Goal: Task Accomplishment & Management: Manage account settings

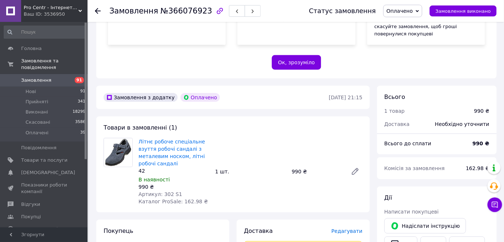
scroll to position [232, 0]
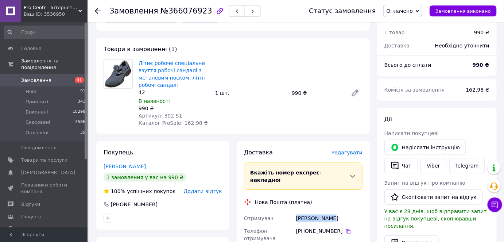
drag, startPoint x: 296, startPoint y: 195, endPoint x: 340, endPoint y: 192, distance: 43.8
click at [340, 211] on div "Момот Родіон" at bounding box center [328, 217] width 69 height 13
copy div "Момот Родіон"
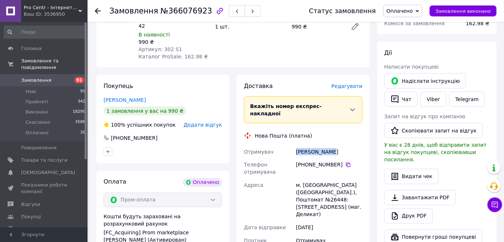
scroll to position [331, 0]
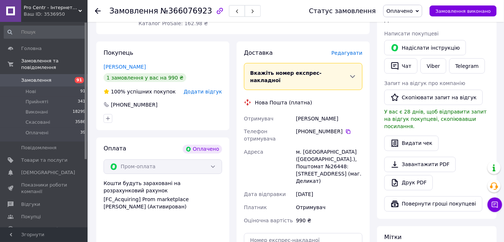
click at [376, 231] on div "Всього 1 товар 990 ₴ Доставка Необхідно уточнити Всього до сплати 990 ₴ Комісія…" at bounding box center [436, 150] width 127 height 484
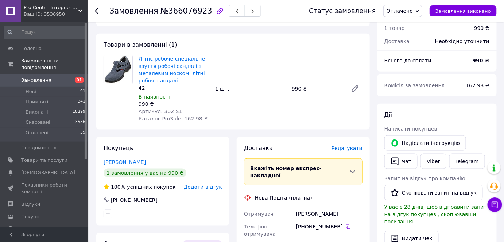
scroll to position [232, 0]
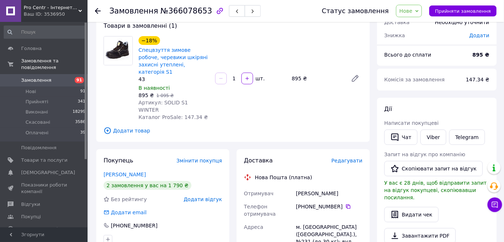
scroll to position [66, 0]
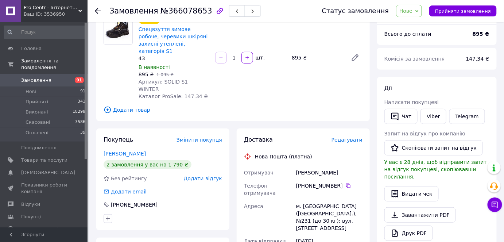
drag, startPoint x: 291, startPoint y: 159, endPoint x: 342, endPoint y: 155, distance: 51.5
copy div "Отримувач Вередюк Владислав"
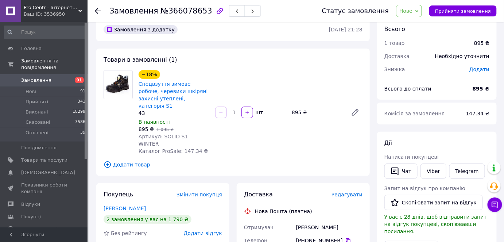
scroll to position [0, 0]
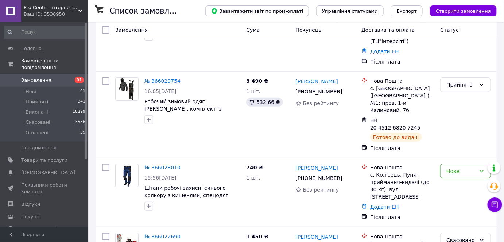
scroll to position [1223, 0]
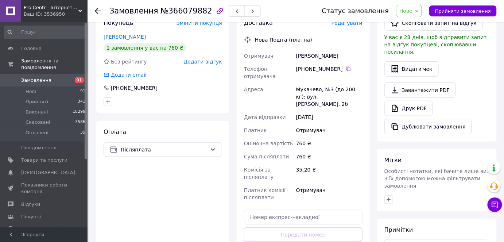
scroll to position [165, 0]
drag, startPoint x: 287, startPoint y: 46, endPoint x: 351, endPoint y: 46, distance: 63.4
click at [351, 49] on div "Отримувач Ворон Юліана Телефон отримувача +380 97 078 20 26   Адреса Мукачево, …" at bounding box center [302, 126] width 121 height 154
copy div "Отримувач Ворон Юліана"
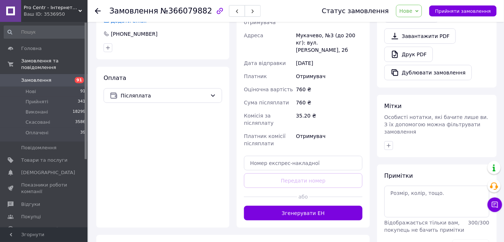
scroll to position [254, 0]
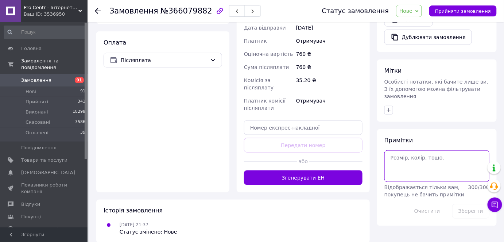
click at [402, 156] on textarea at bounding box center [436, 165] width 105 height 31
type textarea "відхилила"
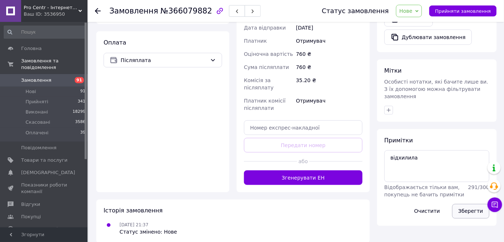
click at [465, 204] on button "Зберегти" at bounding box center [470, 211] width 37 height 15
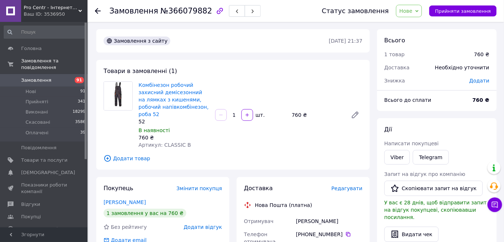
scroll to position [132, 0]
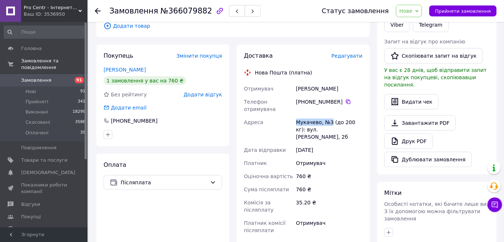
drag, startPoint x: 293, startPoint y: 114, endPoint x: 330, endPoint y: 115, distance: 37.5
click at [330, 115] on div "Отримувач Ворон Юліана Телефон отримувача +380 97 078 20 26   Адреса Мукачево, …" at bounding box center [302, 159] width 121 height 154
copy div "Адреса Мукачево, №3"
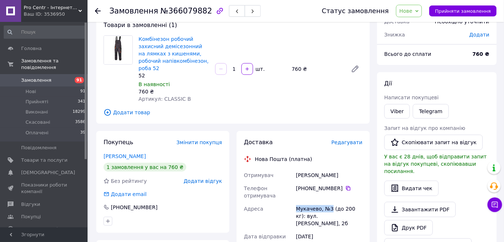
scroll to position [66, 0]
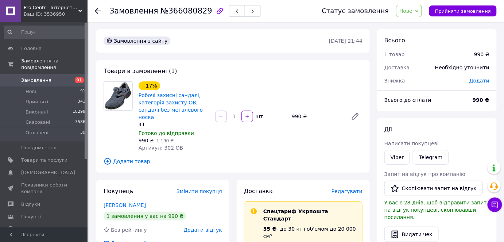
scroll to position [99, 0]
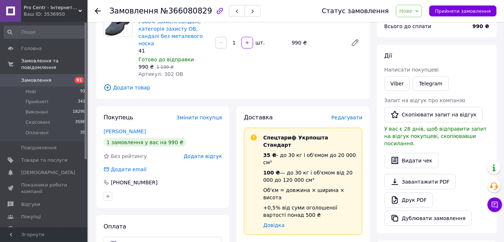
drag, startPoint x: 373, startPoint y: 82, endPoint x: 368, endPoint y: 122, distance: 40.4
click at [373, 83] on div "Замовлення з сайту [DATE] 21:44 Товари в замовленні (1) −17% Робочі захисні сан…" at bounding box center [296, 245] width 407 height 578
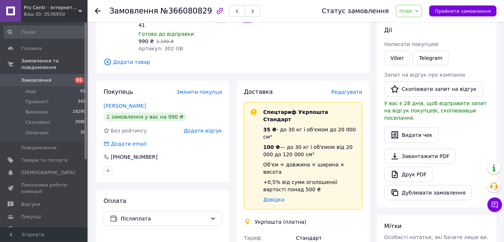
drag, startPoint x: 97, startPoint y: 95, endPoint x: 148, endPoint y: 97, distance: 51.0
click at [148, 97] on div "Замовлення №366080829 Статус замовлення Нове Прийнято Виконано Скасовано Оплаче…" at bounding box center [296, 219] width 415 height 592
copy link "Тронь Александр"
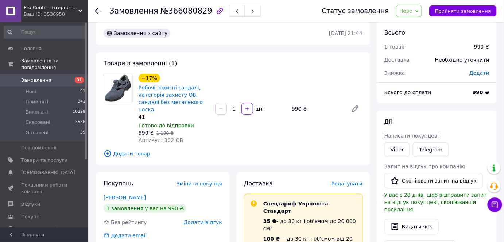
scroll to position [0, 0]
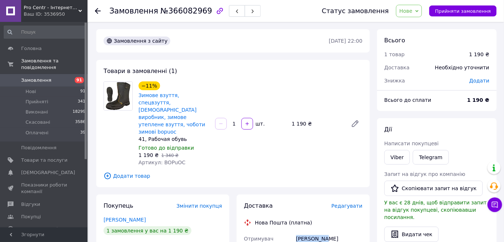
drag, startPoint x: 293, startPoint y: 223, endPoint x: 337, endPoint y: 222, distance: 43.7
drag, startPoint x: 329, startPoint y: 224, endPoint x: 309, endPoint y: 226, distance: 20.1
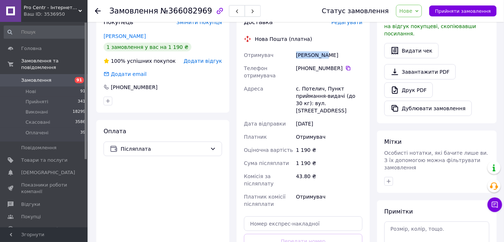
scroll to position [265, 0]
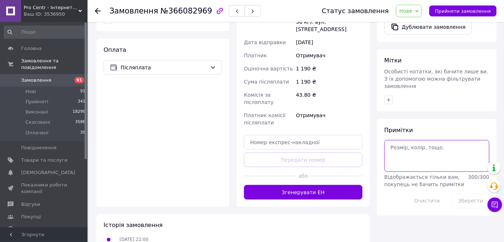
click at [409, 140] on textarea at bounding box center [436, 155] width 105 height 31
type textarea "не в мер"
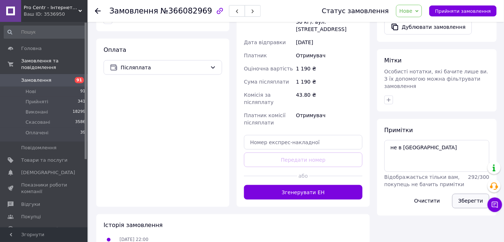
click at [470, 193] on button "Зберегти" at bounding box center [470, 200] width 37 height 15
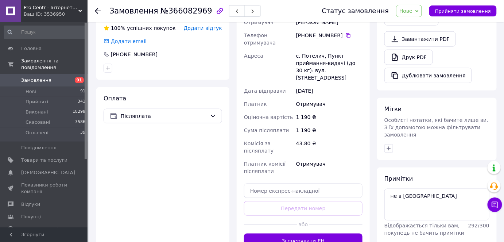
scroll to position [165, 0]
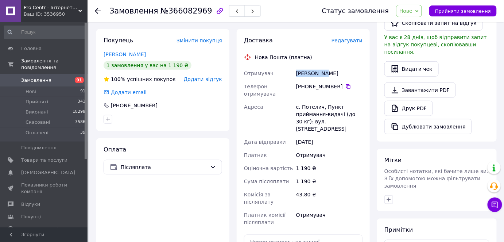
drag, startPoint x: 291, startPoint y: 60, endPoint x: 331, endPoint y: 58, distance: 39.8
click at [331, 67] on div "Отримувач Лелик Іван Телефон отримувача +380 97 620 22 62   Адреса с. Потелич, …" at bounding box center [302, 148] width 121 height 162
copy div "Отримувач Лелик Іван"
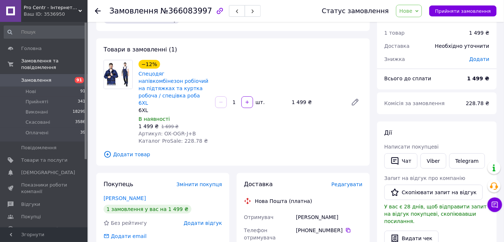
scroll to position [33, 0]
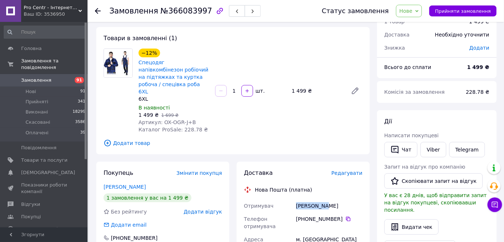
drag, startPoint x: 331, startPoint y: 195, endPoint x: 356, endPoint y: 193, distance: 24.8
copy div "Отримувач [PERSON_NAME]"
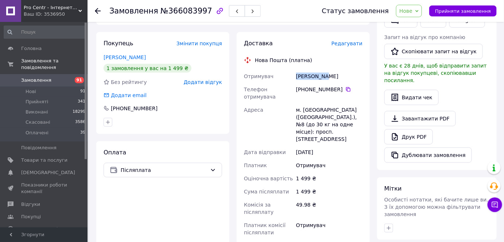
scroll to position [232, 0]
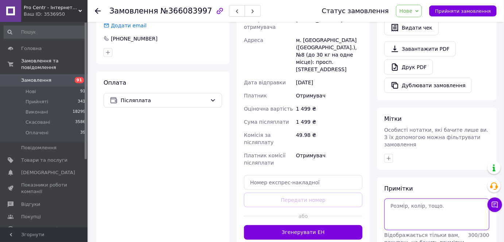
click at [408, 198] on textarea at bounding box center [436, 213] width 105 height 31
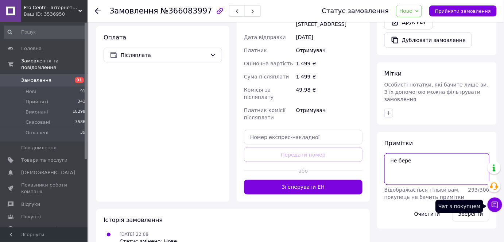
scroll to position [279, 0]
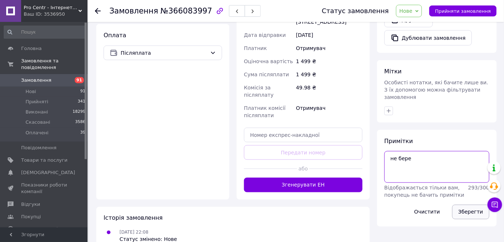
type textarea "не бере"
click at [476, 204] on button "Зберегти" at bounding box center [470, 211] width 37 height 15
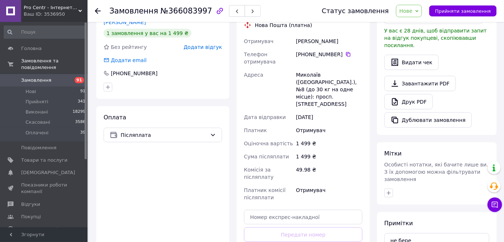
scroll to position [146, 0]
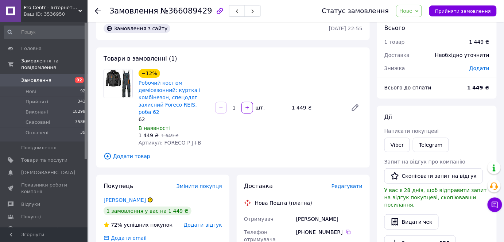
scroll to position [66, 0]
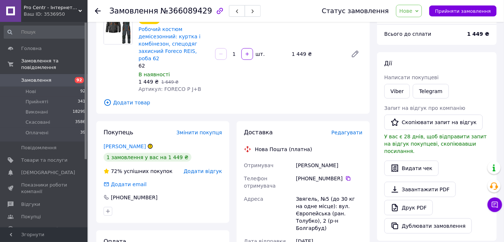
drag, startPoint x: 293, startPoint y: 157, endPoint x: 368, endPoint y: 158, distance: 74.7
copy div "Отримувач [PERSON_NAME]"
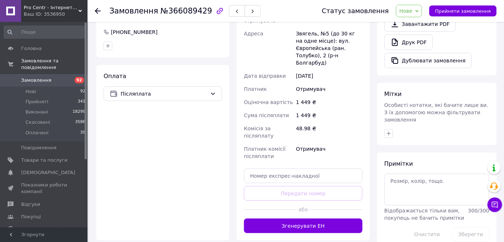
scroll to position [272, 0]
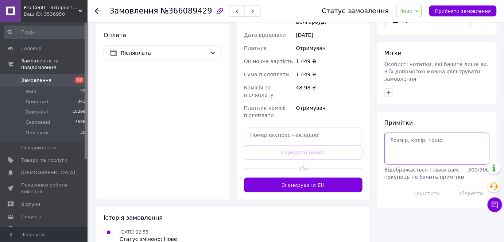
click at [420, 133] on textarea at bounding box center [436, 148] width 105 height 31
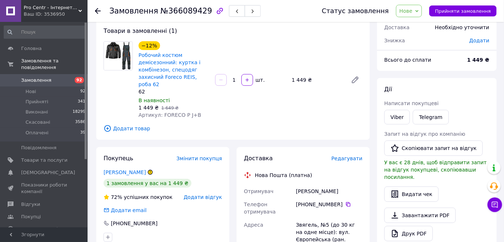
scroll to position [0, 0]
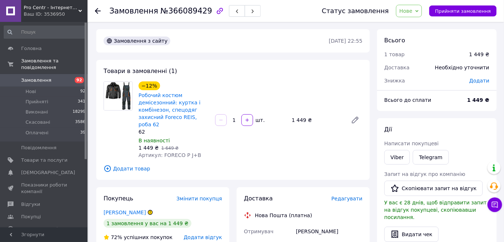
drag, startPoint x: 282, startPoint y: 222, endPoint x: 359, endPoint y: 221, distance: 76.5
copy div "Отримувач Корнієнко Юрій"
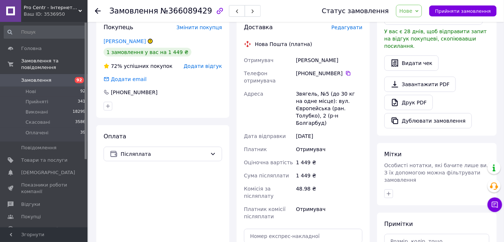
scroll to position [272, 0]
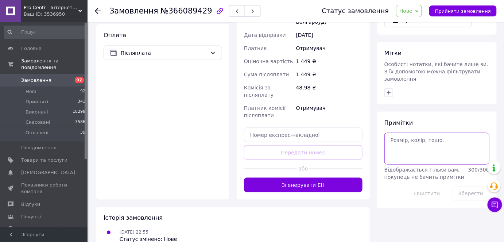
click at [402, 133] on textarea at bounding box center [436, 148] width 105 height 31
type textarea "автовідп"
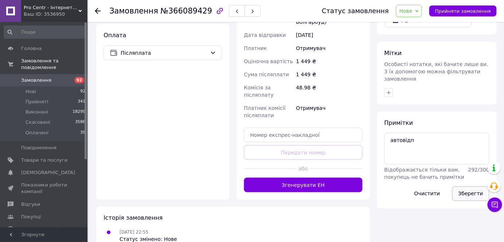
click at [470, 186] on button "Зберегти" at bounding box center [470, 193] width 37 height 15
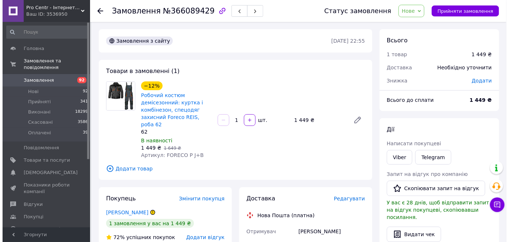
scroll to position [0, 0]
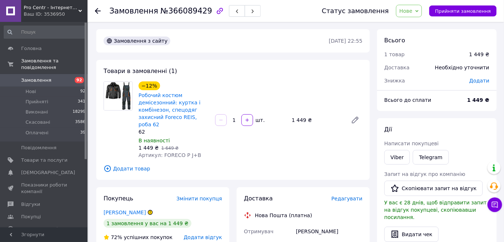
click at [422, 16] on span "Нове" at bounding box center [409, 11] width 26 height 12
click at [414, 48] on li "Скасовано" at bounding box center [413, 47] width 34 height 11
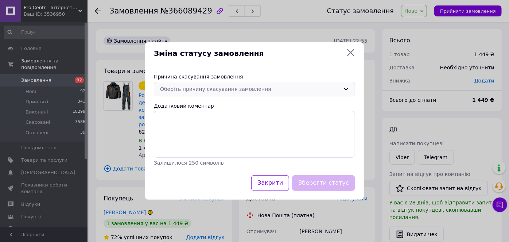
click at [242, 91] on div "Оберіть причину скасування замовлення" at bounding box center [250, 89] width 180 height 8
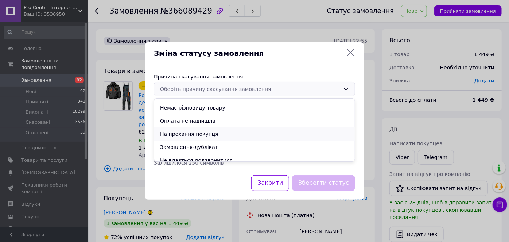
scroll to position [29, 0]
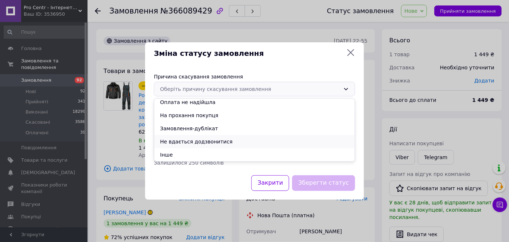
click at [201, 144] on li "Не вдається додзвонитися" at bounding box center [254, 141] width 200 height 13
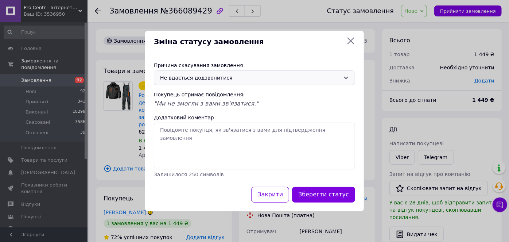
click at [247, 85] on div "Не вдається додзвонитися" at bounding box center [254, 77] width 201 height 15
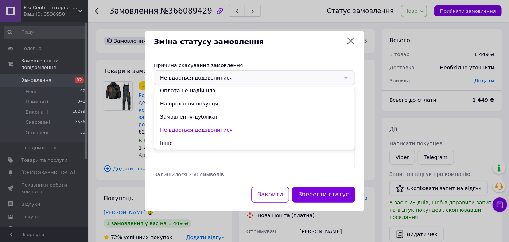
click at [197, 112] on li "Замовлення-дублікат" at bounding box center [254, 116] width 200 height 13
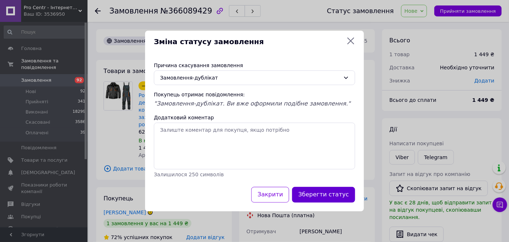
click at [332, 194] on button "Зберегти статус" at bounding box center [323, 195] width 63 height 16
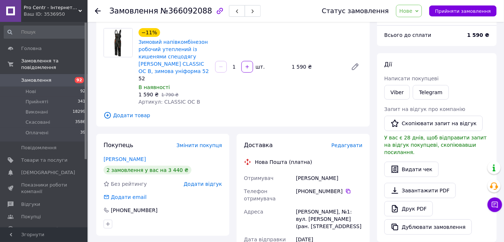
scroll to position [66, 0]
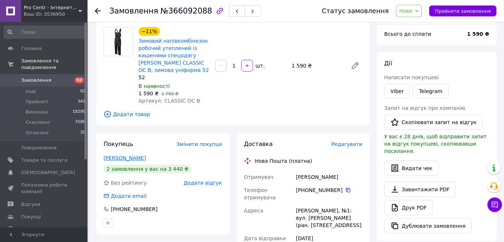
click at [119, 155] on link "[PERSON_NAME]" at bounding box center [124, 158] width 42 height 6
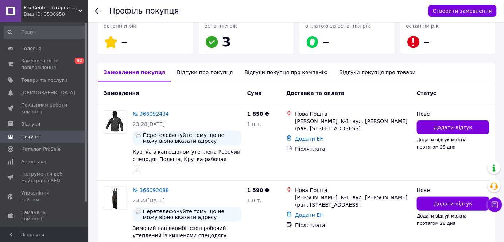
scroll to position [165, 0]
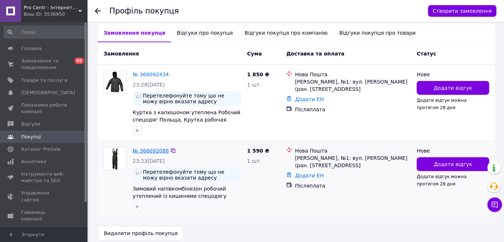
click at [152, 150] on link "№ 366092088" at bounding box center [151, 151] width 36 height 6
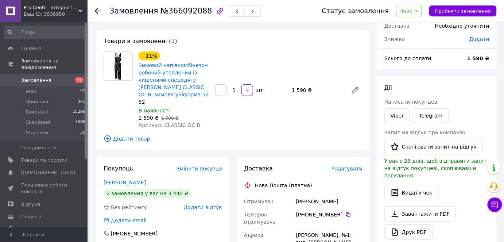
scroll to position [33, 0]
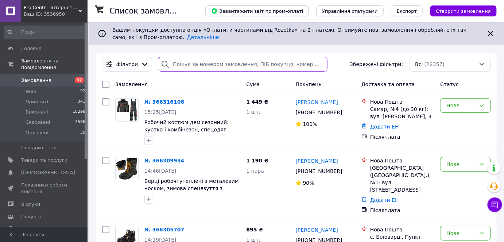
click at [245, 69] on input "search" at bounding box center [242, 64] width 169 height 15
paste input "+380680888201"
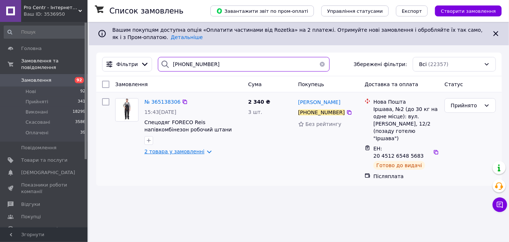
type input "+380680888201"
click at [158, 150] on link "2 товара у замовленні" at bounding box center [174, 151] width 60 height 6
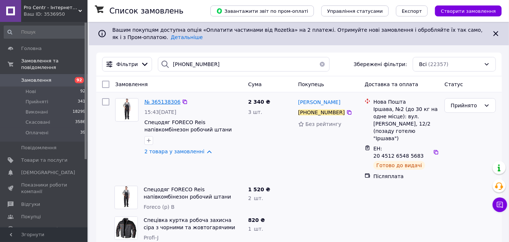
click at [156, 99] on span "№ 365138306" at bounding box center [162, 102] width 36 height 6
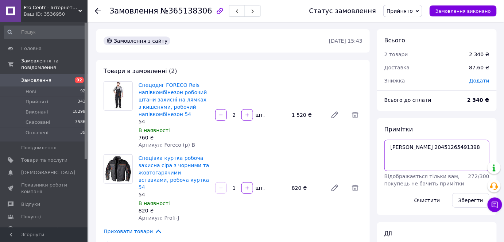
click at [430, 153] on textarea "вайбер куртка 20451265491398" at bounding box center [436, 155] width 105 height 31
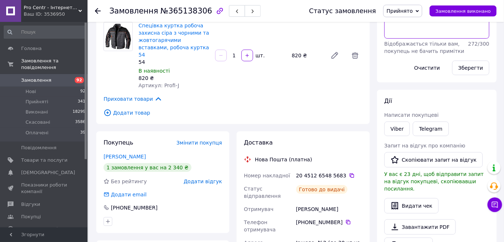
scroll to position [232, 0]
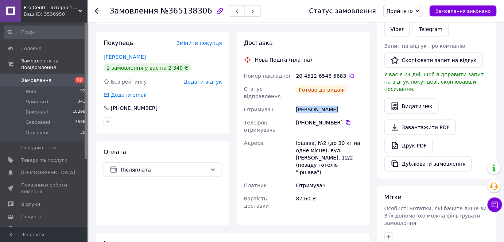
drag, startPoint x: 295, startPoint y: 93, endPoint x: 331, endPoint y: 93, distance: 36.4
click at [331, 103] on div "Скоблей Євген" at bounding box center [328, 109] width 69 height 13
copy div "Скоблей Євген"
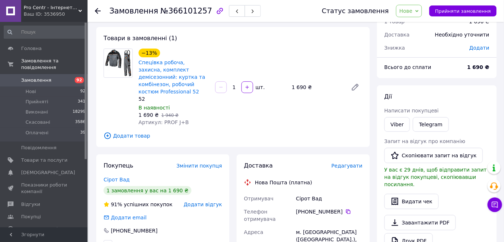
scroll to position [99, 0]
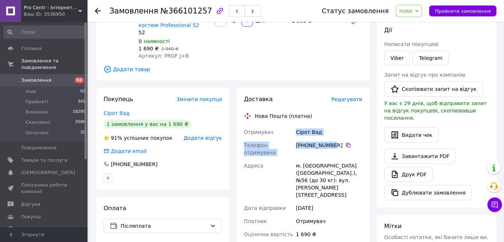
drag, startPoint x: 284, startPoint y: 129, endPoint x: 326, endPoint y: 139, distance: 43.9
click at [325, 138] on div "Отримувач Сірот Вад Телефон отримувача [PHONE_NUMBER]   Адреса м. [GEOGRAPHIC_D…" at bounding box center [302, 209] width 121 height 169
click at [327, 133] on div "Сірот Вад" at bounding box center [328, 131] width 69 height 13
copy div "Отримувач Сірот Вад"
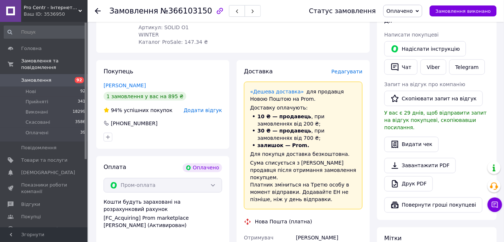
scroll to position [331, 0]
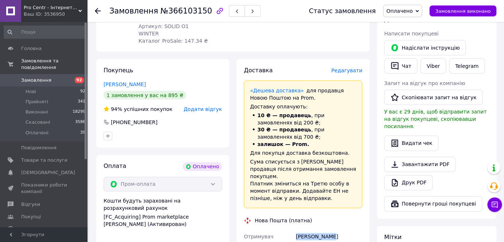
drag, startPoint x: 297, startPoint y: 198, endPoint x: 349, endPoint y: 205, distance: 52.6
click at [349, 230] on div "[PERSON_NAME]" at bounding box center [328, 236] width 69 height 13
copy div "[PERSON_NAME]"
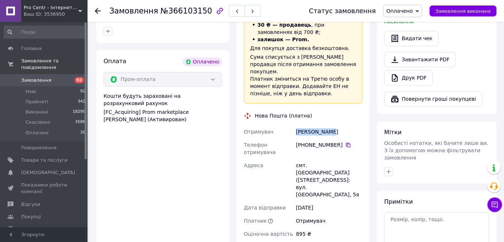
scroll to position [553, 0]
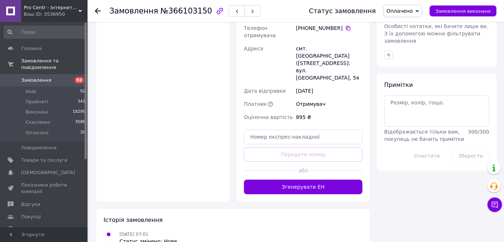
click at [416, 129] on span "Відображається тільки вам, покупець не бачить примітки" at bounding box center [424, 135] width 80 height 13
click at [415, 95] on textarea at bounding box center [436, 110] width 105 height 31
type textarea "не бере"
click at [481, 148] on button "Зберегти" at bounding box center [470, 155] width 37 height 15
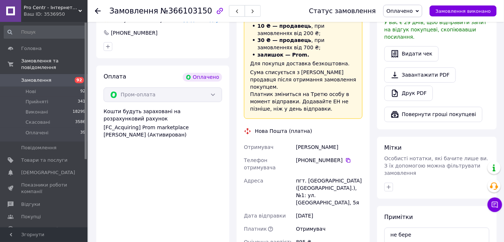
scroll to position [354, 0]
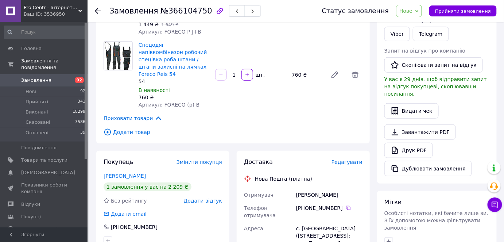
scroll to position [199, 0]
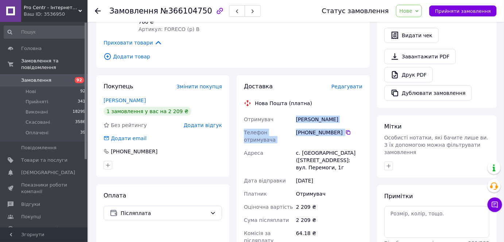
drag, startPoint x: 284, startPoint y: 105, endPoint x: 367, endPoint y: 112, distance: 82.6
click at [367, 112] on div "Доставка Редагувати Нова Пошта (платна) Отримувач Чебан Евгений Телефон отримув…" at bounding box center [302, 210] width 133 height 270
click at [345, 113] on div "Чебан Евгений" at bounding box center [328, 119] width 69 height 13
copy div "Отримувач Чебан Евгений"
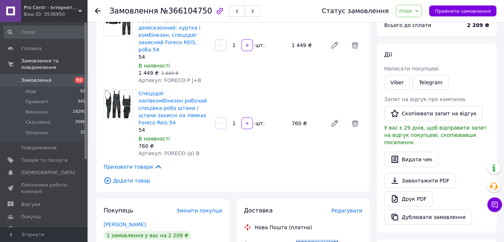
scroll to position [165, 0]
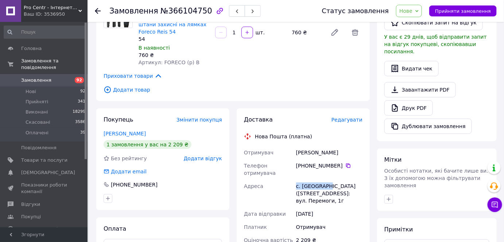
drag, startPoint x: 295, startPoint y: 172, endPoint x: 326, endPoint y: 169, distance: 31.4
click at [325, 179] on div "с. Троїцьке (Одеська обл., Одеський р-н.), №1: вул. Перемоги, 1г" at bounding box center [328, 193] width 69 height 28
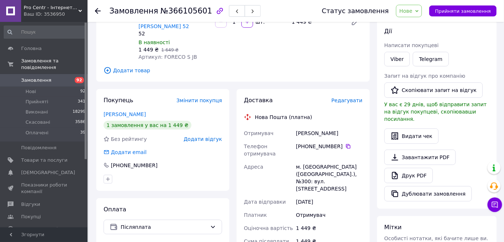
scroll to position [99, 0]
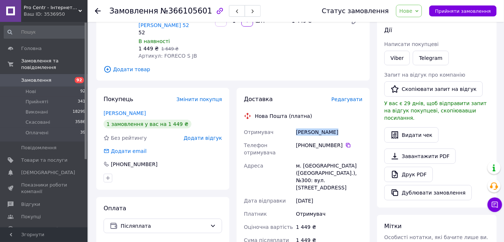
drag, startPoint x: 294, startPoint y: 122, endPoint x: 355, endPoint y: 127, distance: 60.7
click at [355, 127] on div "Отримувач [PERSON_NAME] Телефон отримувача [PHONE_NUMBER]   Адреса м. [GEOGRAPH…" at bounding box center [302, 206] width 121 height 162
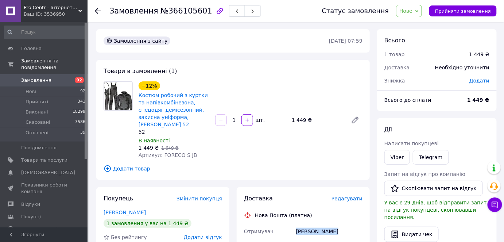
scroll to position [165, 0]
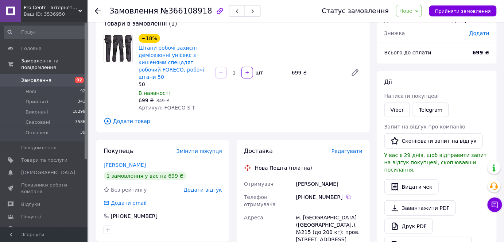
scroll to position [99, 0]
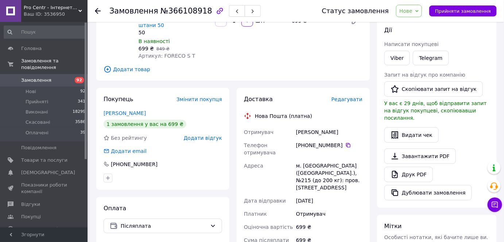
drag, startPoint x: 292, startPoint y: 120, endPoint x: 348, endPoint y: 122, distance: 56.2
click at [348, 125] on div "Отримувач Новоселецький Ігор Телефон отримувача +380 97 949 40 83   Адреса м. К…" at bounding box center [302, 206] width 121 height 162
copy div "Отримувач Новоселецький Ігор"
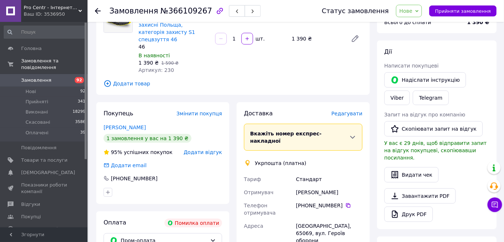
scroll to position [132, 0]
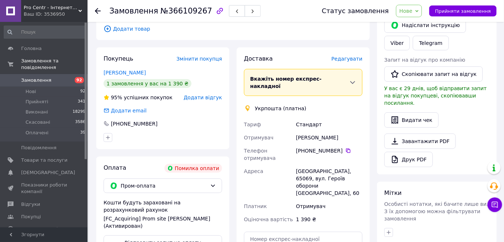
drag, startPoint x: 97, startPoint y: 60, endPoint x: 177, endPoint y: 68, distance: 79.8
click at [177, 68] on div "Покупець Змінити покупця [PERSON_NAME] 1 замовлення у вас на 1 390 ₴ 95% успішн…" at bounding box center [162, 98] width 133 height 102
copy link "[PERSON_NAME]"
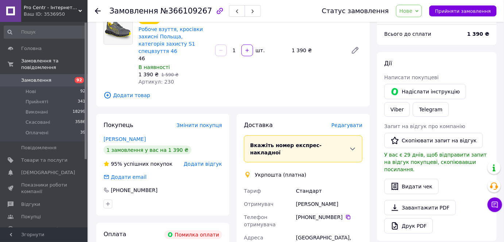
scroll to position [199, 0]
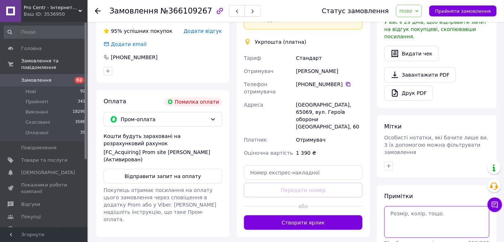
click at [425, 206] on textarea at bounding box center [436, 221] width 105 height 31
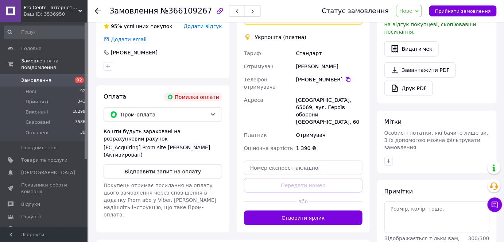
scroll to position [247, 0]
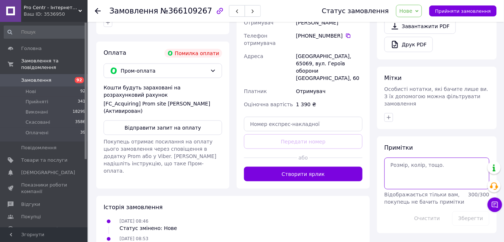
click at [426, 157] on textarea at bounding box center [436, 172] width 105 height 31
type textarea "має бути промоплата"
click at [476, 211] on button "Зберегти" at bounding box center [470, 218] width 37 height 15
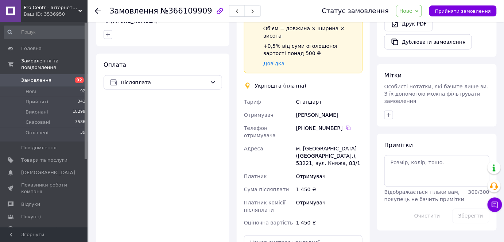
scroll to position [203, 0]
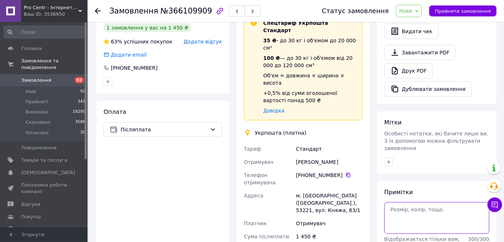
click at [410, 202] on textarea at bounding box center [436, 217] width 105 height 31
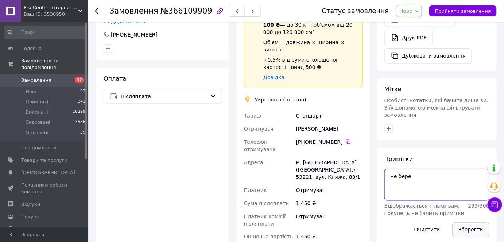
type textarea "не бере"
click at [467, 222] on button "Зберегти" at bounding box center [470, 229] width 37 height 15
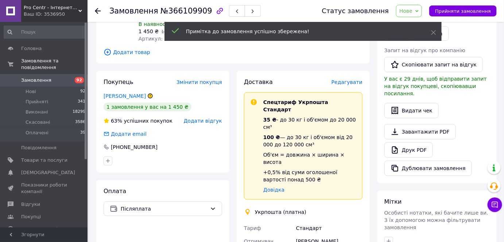
scroll to position [103, 0]
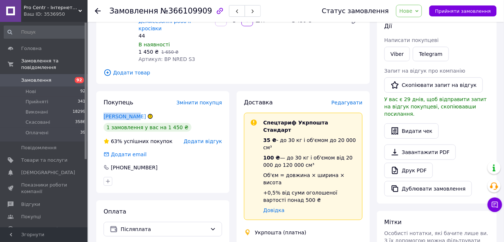
drag, startPoint x: 101, startPoint y: 103, endPoint x: 133, endPoint y: 102, distance: 31.7
click at [133, 102] on div "Покупець Змінити покупця [PERSON_NAME] 1 замовлення у вас на 1 450 ₴ 63% успішн…" at bounding box center [162, 142] width 133 height 102
copy link "[PERSON_NAME]"
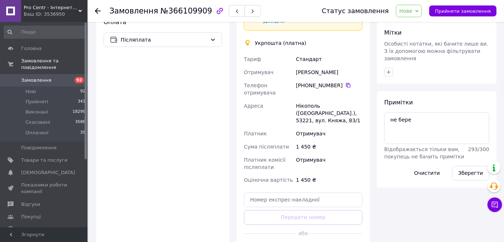
scroll to position [353, 0]
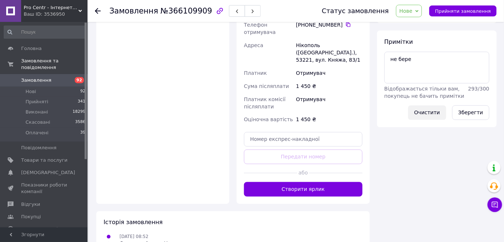
click at [434, 105] on button "Очистити" at bounding box center [427, 112] width 38 height 15
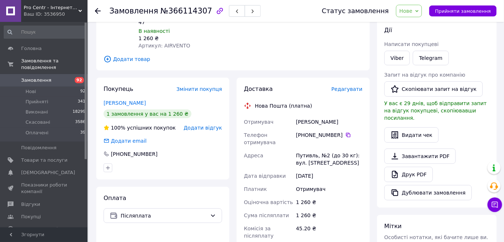
scroll to position [99, 0]
drag, startPoint x: 289, startPoint y: 112, endPoint x: 334, endPoint y: 115, distance: 44.9
click at [336, 115] on div "Отримувач Литвинов Дмитро Телефон отримувача +380 99 300 19 76   Адреса Путивль…" at bounding box center [302, 188] width 121 height 147
drag, startPoint x: 317, startPoint y: 116, endPoint x: 276, endPoint y: 111, distance: 40.7
click at [276, 115] on div "Отримувач" at bounding box center [268, 121] width 52 height 13
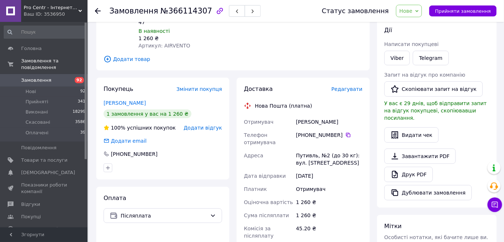
click at [287, 115] on div "Отримувач" at bounding box center [268, 121] width 52 height 13
drag, startPoint x: 296, startPoint y: 113, endPoint x: 338, endPoint y: 111, distance: 42.3
click at [338, 115] on div "Литвинов Дмитро" at bounding box center [328, 121] width 69 height 13
drag, startPoint x: 318, startPoint y: 118, endPoint x: 303, endPoint y: 113, distance: 15.8
copy div "Литвинов Дмитро"
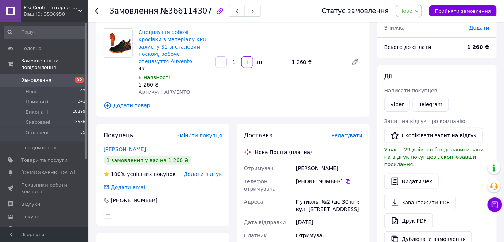
scroll to position [66, 0]
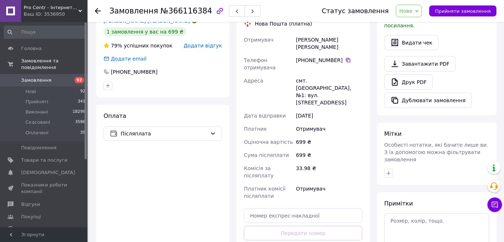
scroll to position [257, 0]
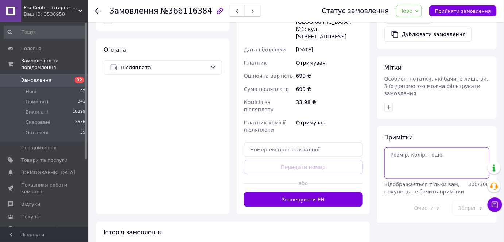
click at [408, 147] on textarea at bounding box center [436, 162] width 105 height 31
type textarea "не в [GEOGRAPHIC_DATA]"
click at [472, 201] on button "Зберегти" at bounding box center [470, 208] width 37 height 15
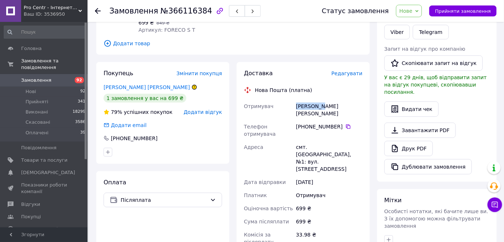
drag, startPoint x: 292, startPoint y: 96, endPoint x: 338, endPoint y: 102, distance: 46.3
click at [340, 99] on div "Отримувач [PERSON_NAME] [PERSON_NAME] Телефон отримувача [PHONE_NUMBER]   [GEOG…" at bounding box center [302, 183] width 121 height 169
copy div "Отримувач [PERSON_NAME] [PERSON_NAME]"
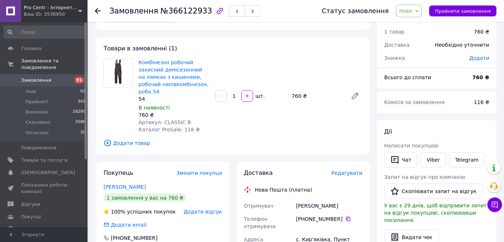
scroll to position [33, 0]
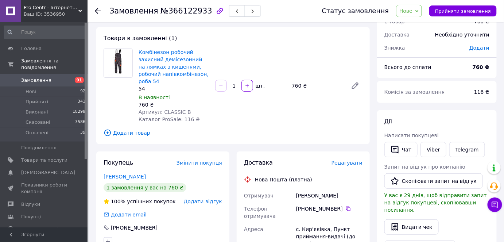
drag, startPoint x: 283, startPoint y: 191, endPoint x: 343, endPoint y: 189, distance: 60.5
copy div "Отримувач [PERSON_NAME]"
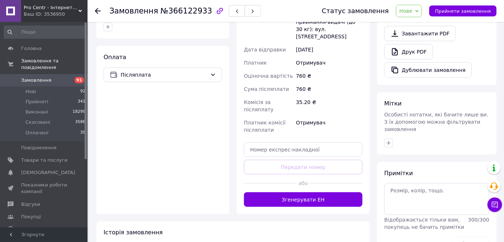
scroll to position [262, 0]
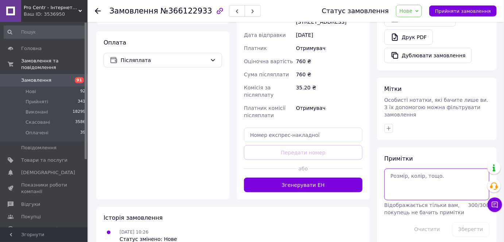
click at [412, 174] on textarea at bounding box center [436, 183] width 105 height 31
type textarea "не в [GEOGRAPHIC_DATA]"
drag, startPoint x: 464, startPoint y: 209, endPoint x: 446, endPoint y: 140, distance: 70.8
click at [465, 222] on button "Зберегти" at bounding box center [470, 229] width 37 height 15
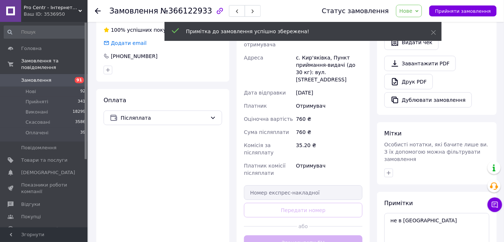
scroll to position [129, 0]
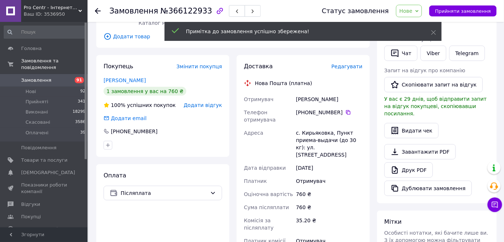
drag, startPoint x: 295, startPoint y: 90, endPoint x: 346, endPoint y: 91, distance: 51.4
click at [346, 93] on div "[PERSON_NAME]" at bounding box center [328, 99] width 69 height 13
copy div "[PERSON_NAME]"
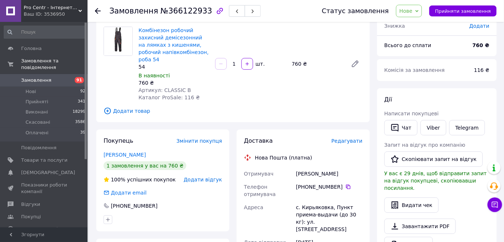
scroll to position [66, 0]
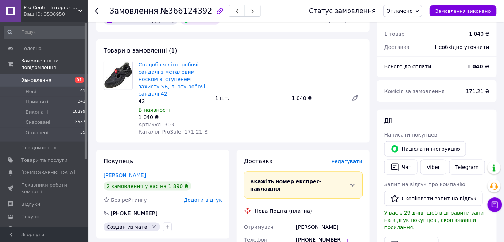
scroll to position [265, 0]
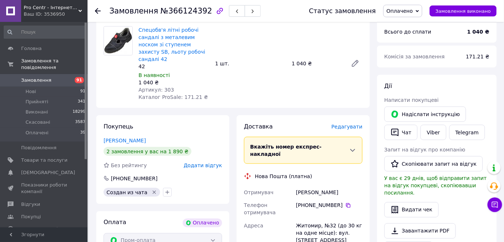
drag, startPoint x: 290, startPoint y: 161, endPoint x: 361, endPoint y: 159, distance: 71.1
click at [361, 185] on div "Отримувач [PERSON_NAME] Телефон отримувача [PHONE_NUMBER]   [PERSON_NAME], №32 …" at bounding box center [302, 235] width 121 height 101
copy div "Отримувач [PERSON_NAME]"
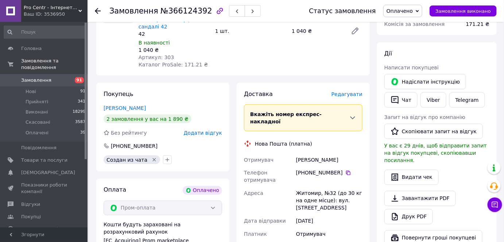
scroll to position [298, 0]
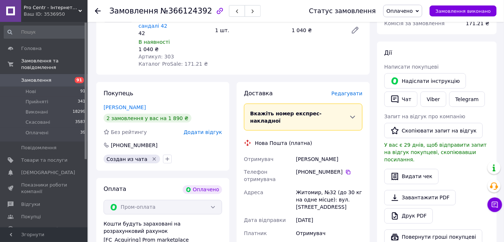
copy div "Отримувач Случич Александр"
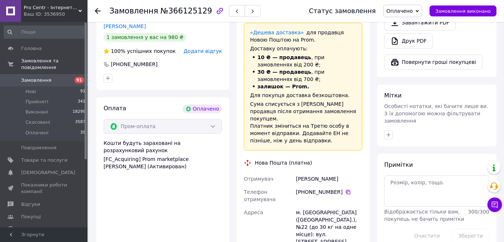
scroll to position [530, 0]
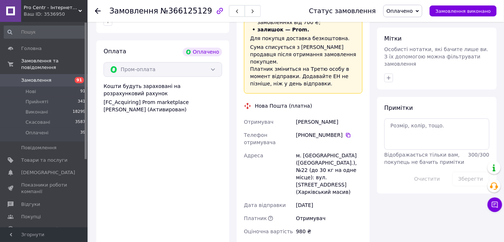
drag, startPoint x: 296, startPoint y: 98, endPoint x: 368, endPoint y: 98, distance: 71.8
click at [368, 98] on div "Доставка Редагувати «Дешева доставка»   для продавця [GEOGRAPHIC_DATA] на Prom.…" at bounding box center [302, 129] width 133 height 371
copy div "[PERSON_NAME]"
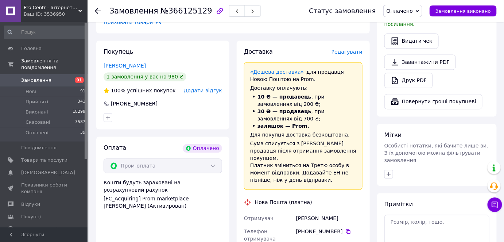
scroll to position [497, 0]
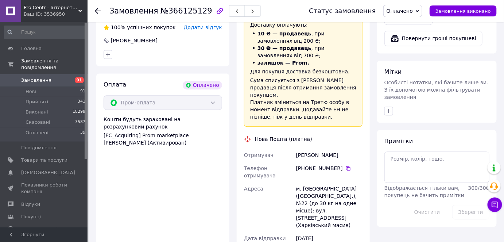
click at [308, 182] on div "м. [GEOGRAPHIC_DATA] ([GEOGRAPHIC_DATA].), №22 (до 30 кг на одне місце): вул. […" at bounding box center [328, 207] width 69 height 50
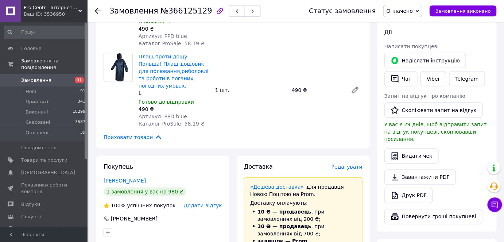
scroll to position [265, 0]
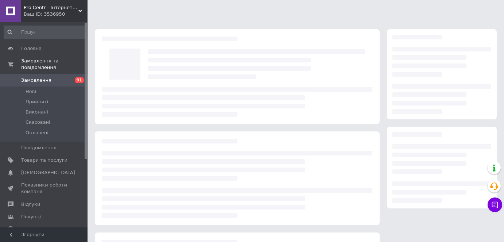
scroll to position [33, 0]
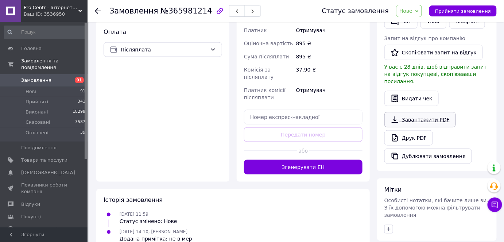
scroll to position [199, 0]
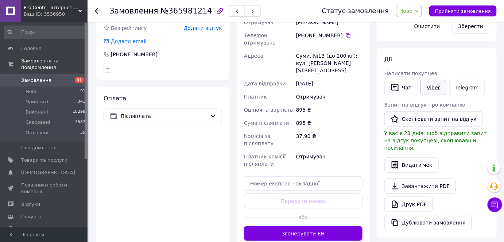
click at [429, 90] on link "Viber" at bounding box center [433, 87] width 26 height 15
drag, startPoint x: 371, startPoint y: 223, endPoint x: 372, endPoint y: 220, distance: 3.8
click at [371, 223] on div "Доставка Редагувати Нова Пошта (платна) Отримувач Кочубей Ольга Телефон отримув…" at bounding box center [303, 113] width 140 height 270
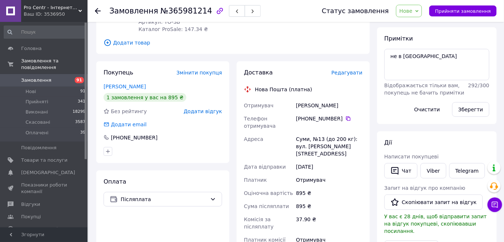
scroll to position [0, 0]
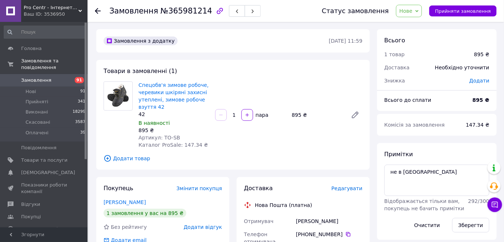
click at [361, 221] on div "Кочубей Ольга" at bounding box center [328, 220] width 69 height 13
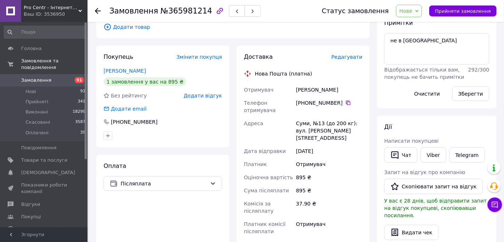
scroll to position [132, 0]
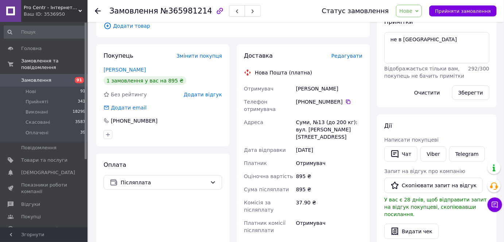
click at [296, 117] on div "Суми, №13 (до 200 кг): вул. Ярослава Мудрого, 71" at bounding box center [328, 129] width 69 height 28
click at [300, 120] on div "Суми, №13 (до 200 кг): вул. Ярослава Мудрого, 71" at bounding box center [328, 129] width 69 height 28
copy div "у"
click at [434, 50] on textarea "не в мер" at bounding box center [436, 47] width 105 height 31
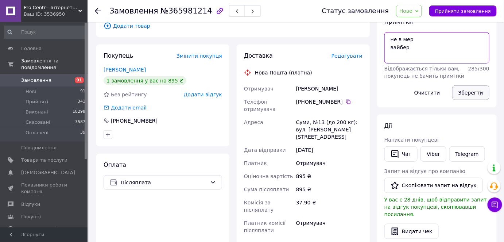
type textarea "не в мер вайбер"
click at [473, 90] on button "Зберегти" at bounding box center [470, 92] width 37 height 15
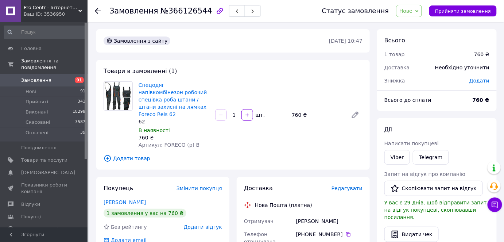
scroll to position [33, 0]
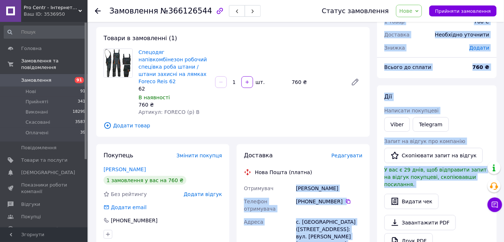
drag, startPoint x: 293, startPoint y: 180, endPoint x: 375, endPoint y: 181, distance: 82.3
click at [375, 181] on div "Замовлення з сайту [DATE] 10:47 Товари в замовленні (1) Спецодяг напівкомбінезо…" at bounding box center [296, 233] width 407 height 475
click at [349, 181] on div "[PERSON_NAME]" at bounding box center [328, 187] width 69 height 13
copy div "Отримувач [PERSON_NAME]"
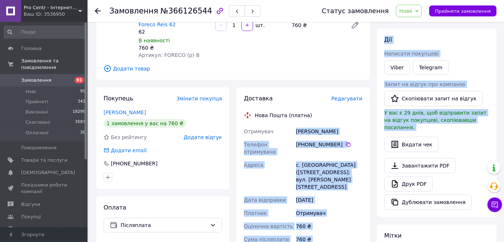
scroll to position [99, 0]
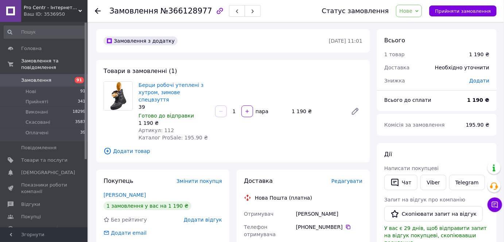
drag, startPoint x: 285, startPoint y: 199, endPoint x: 346, endPoint y: 207, distance: 61.8
copy div "Отримувач [PERSON_NAME]"
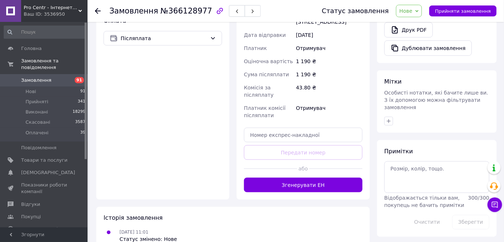
scroll to position [269, 0]
click at [403, 164] on textarea at bounding box center [436, 176] width 105 height 31
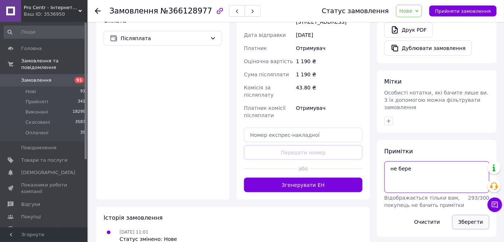
type textarea "не бере"
drag, startPoint x: 472, startPoint y: 207, endPoint x: 441, endPoint y: 28, distance: 181.6
click at [471, 215] on button "Зберегти" at bounding box center [470, 222] width 37 height 15
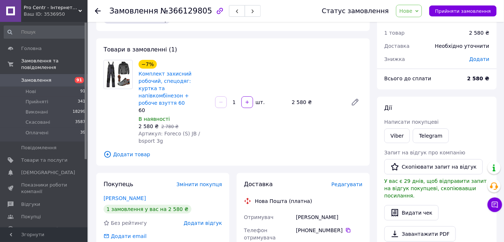
scroll to position [33, 0]
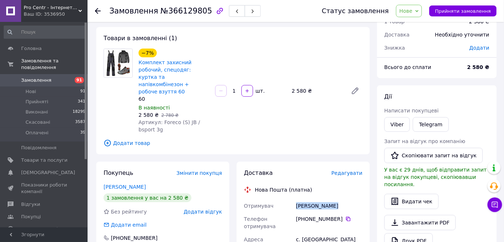
drag, startPoint x: 293, startPoint y: 194, endPoint x: 342, endPoint y: 195, distance: 48.8
copy div "Отримувач Цовбун Микола"
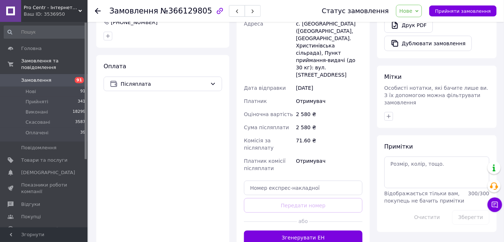
scroll to position [294, 0]
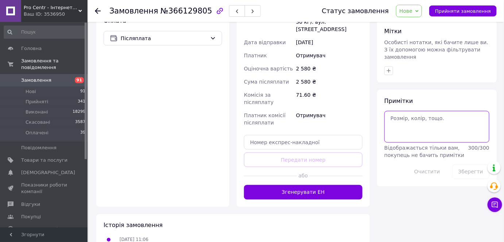
click at [406, 111] on textarea at bounding box center [436, 126] width 105 height 31
type textarea "не бере"
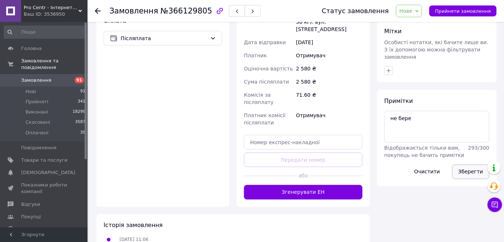
click at [465, 164] on button "Зберегти" at bounding box center [470, 171] width 37 height 15
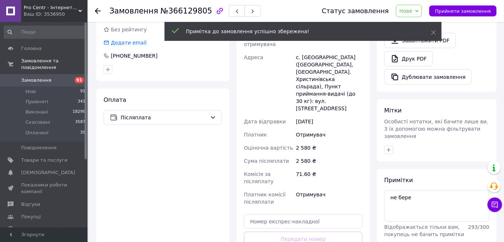
scroll to position [161, 0]
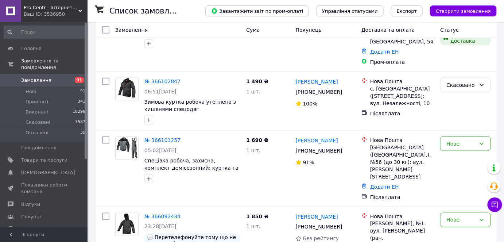
scroll to position [1238, 0]
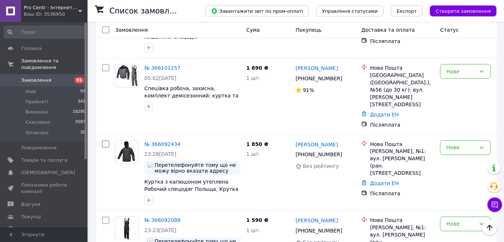
drag, startPoint x: 181, startPoint y: 226, endPoint x: 184, endPoint y: 224, distance: 3.9
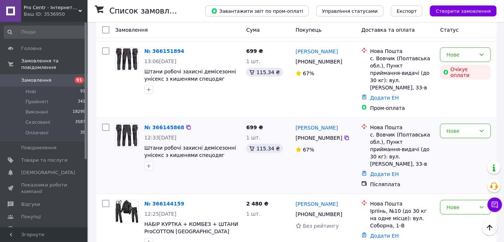
scroll to position [1174, 0]
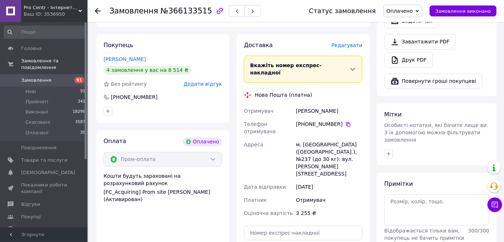
scroll to position [463, 0]
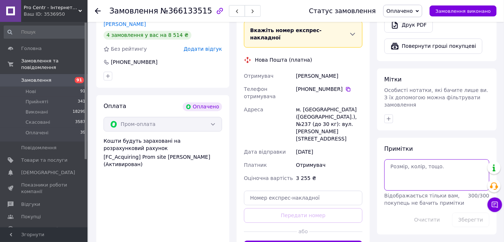
click at [404, 159] on textarea at bounding box center [436, 174] width 105 height 31
type textarea "не бере"
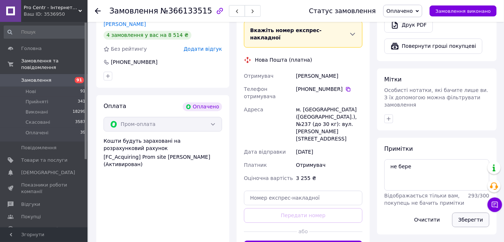
click at [474, 212] on button "Зберегти" at bounding box center [470, 219] width 37 height 15
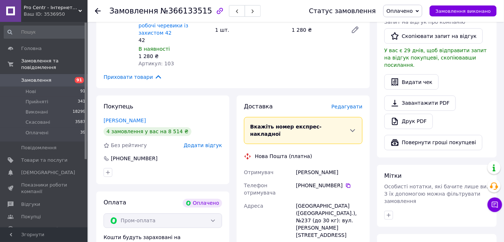
scroll to position [364, 0]
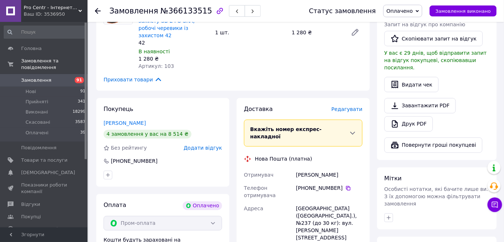
drag, startPoint x: 293, startPoint y: 126, endPoint x: 348, endPoint y: 130, distance: 55.2
click at [348, 168] on div "Отримувач Кривенко Дмитро Телефон отримувача +380 96 552 04 55   Адреса Київ (К…" at bounding box center [302, 225] width 121 height 115
copy div "Отримувач Кривенко Дмитро"
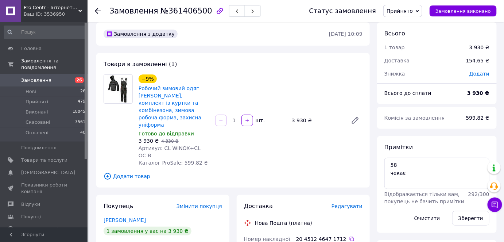
scroll to position [33, 0]
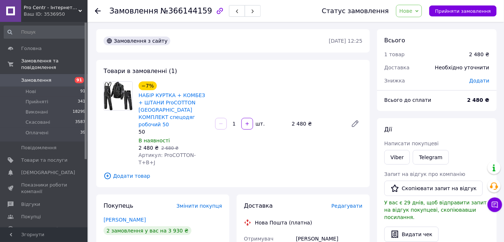
scroll to position [33, 0]
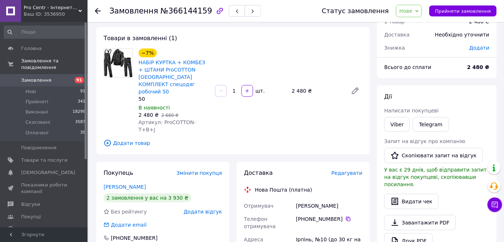
drag, startPoint x: 289, startPoint y: 187, endPoint x: 356, endPoint y: 190, distance: 66.4
copy div "Отримувач [PERSON_NAME]"
